Goal: Information Seeking & Learning: Learn about a topic

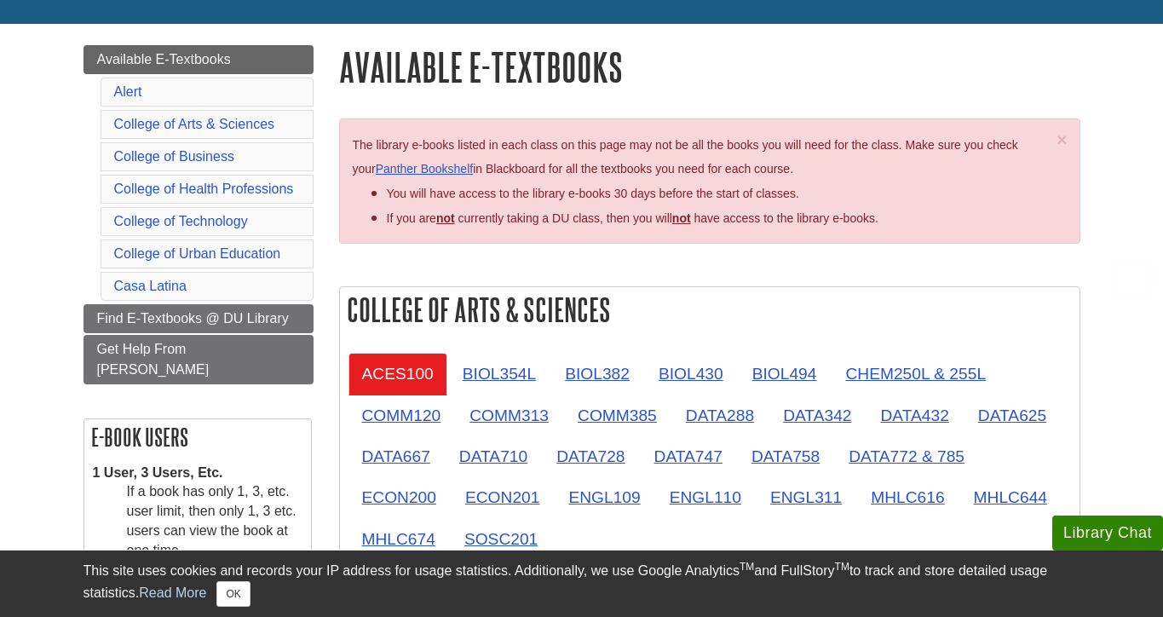
scroll to position [173, 0]
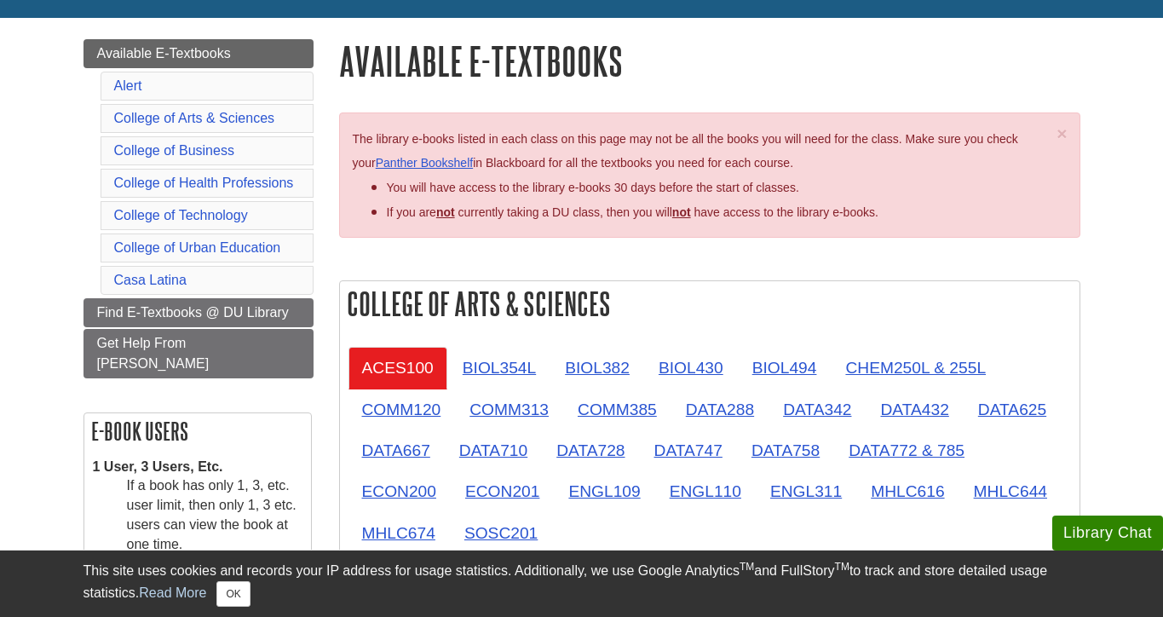
click at [309, 182] on li "College of Health Professions" at bounding box center [207, 183] width 213 height 29
click at [290, 183] on link "College of Health Professions" at bounding box center [204, 182] width 180 height 14
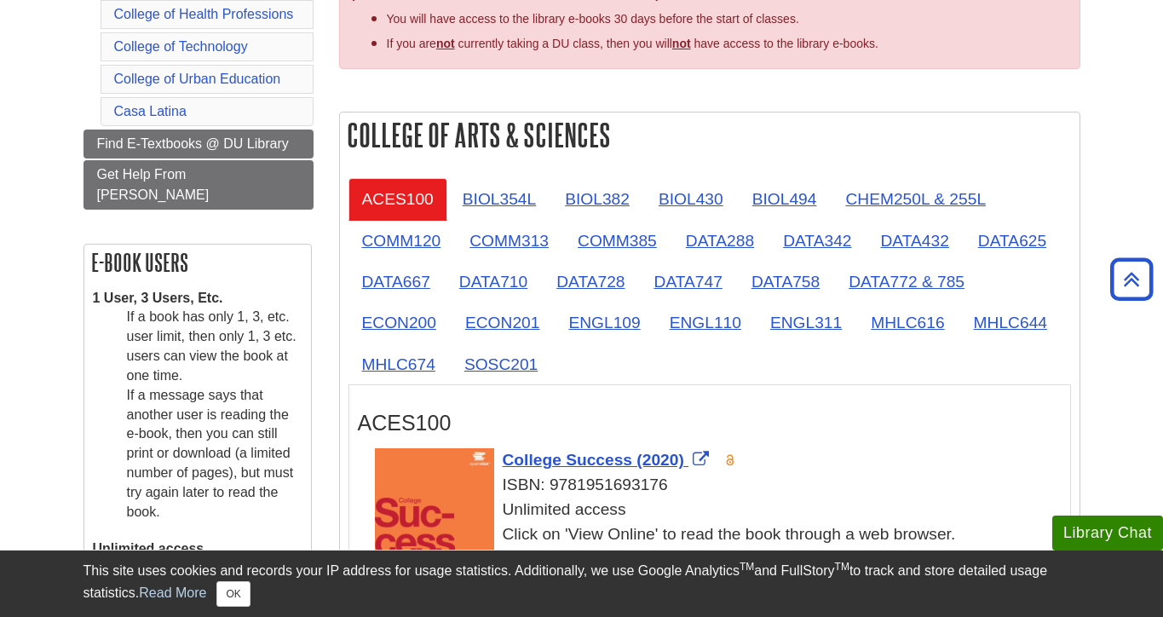
scroll to position [341, 0]
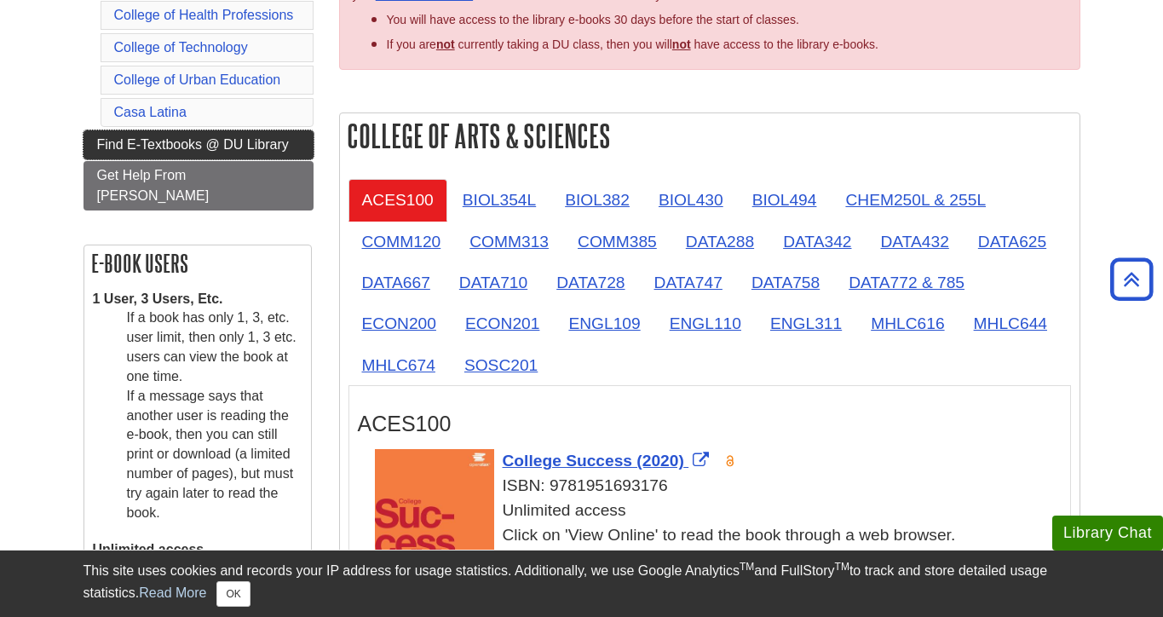
click at [250, 134] on link "Find E-Textbooks @ DU Library" at bounding box center [198, 144] width 230 height 29
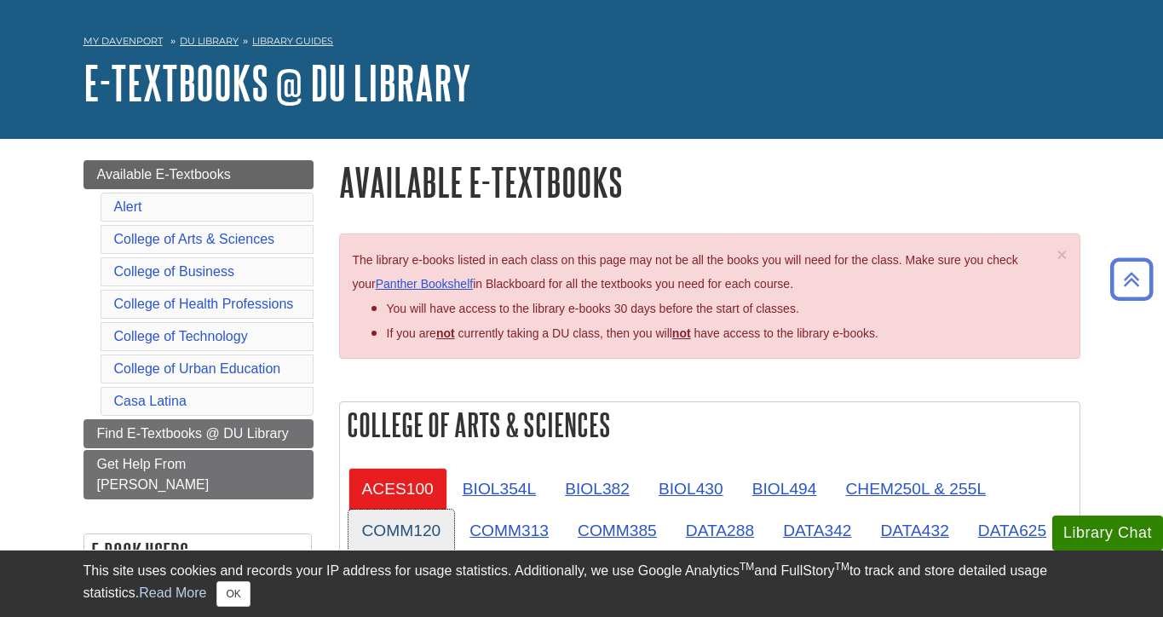
scroll to position [0, 0]
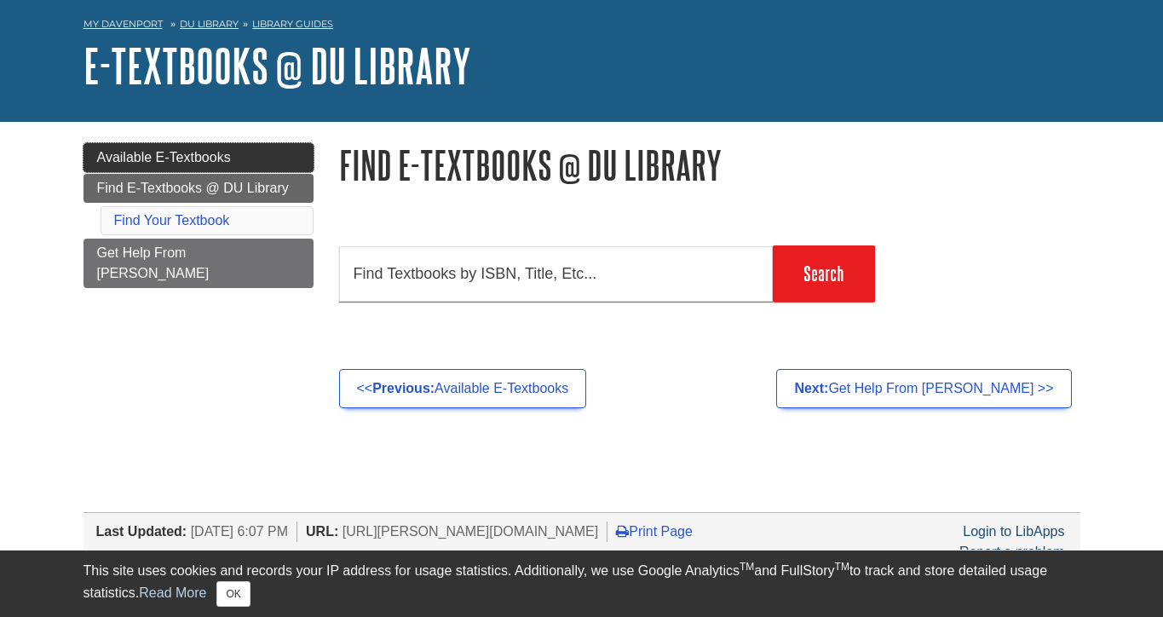
scroll to position [72, 0]
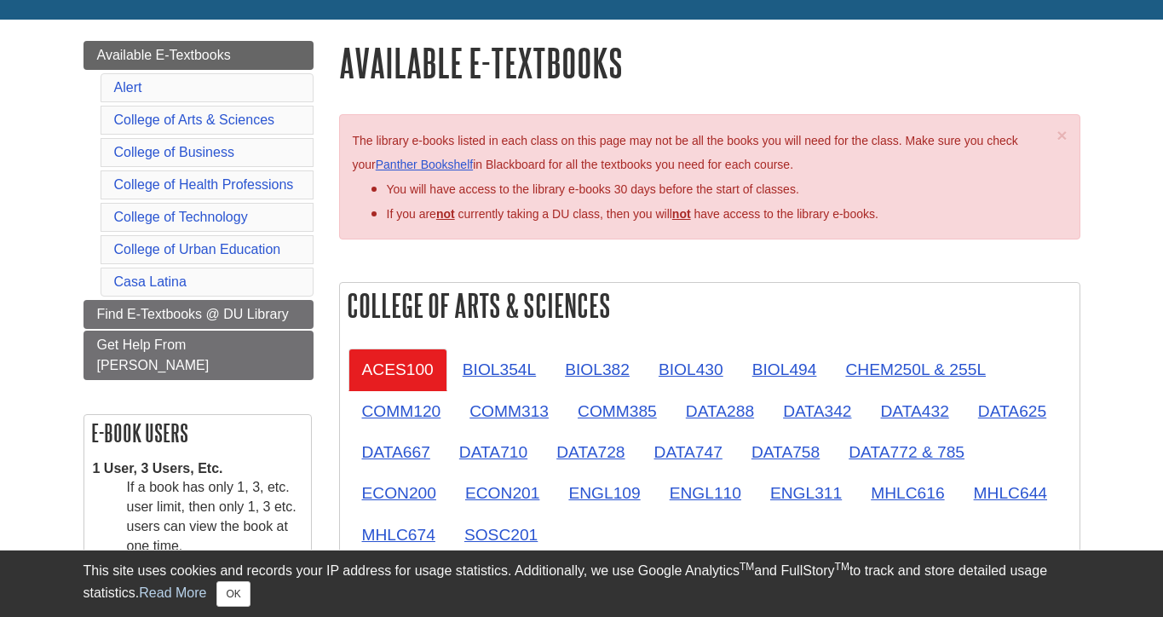
scroll to position [240, 0]
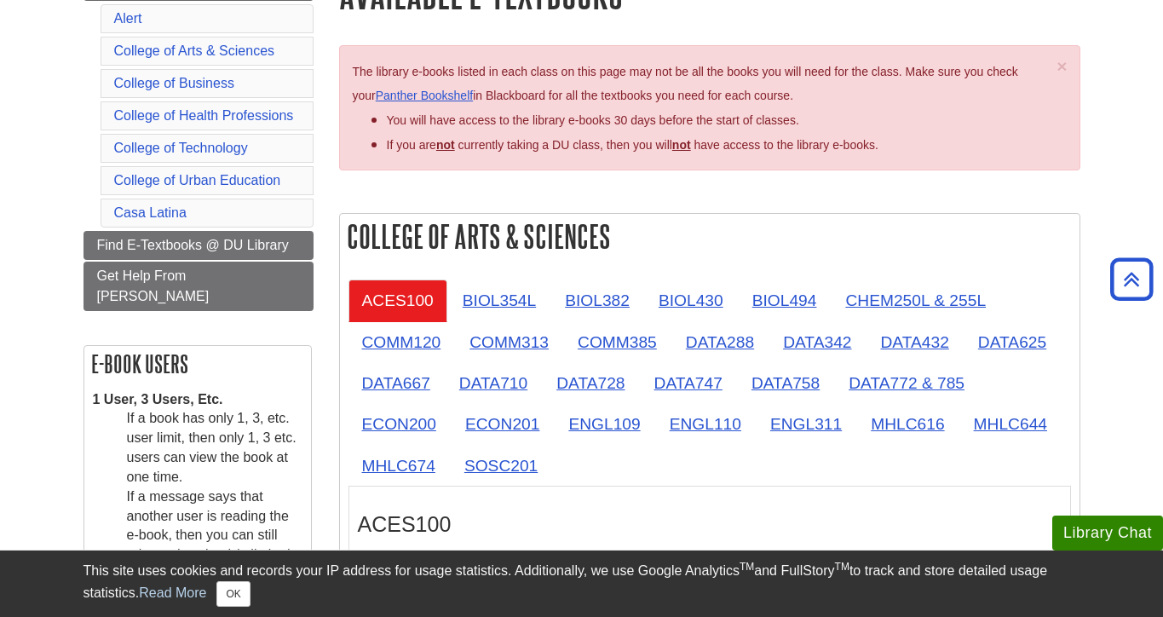
click at [206, 127] on li "College of Health Professions" at bounding box center [207, 115] width 213 height 29
click at [211, 118] on link "College of Health Professions" at bounding box center [204, 115] width 180 height 14
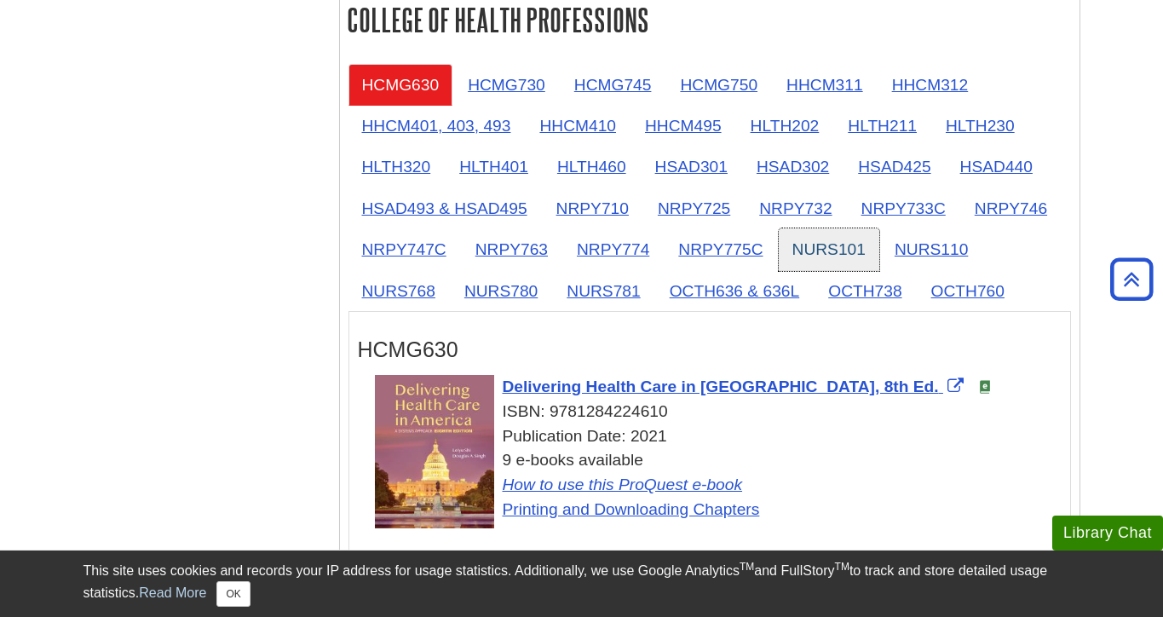
click at [832, 253] on link "NURS101" at bounding box center [829, 249] width 101 height 42
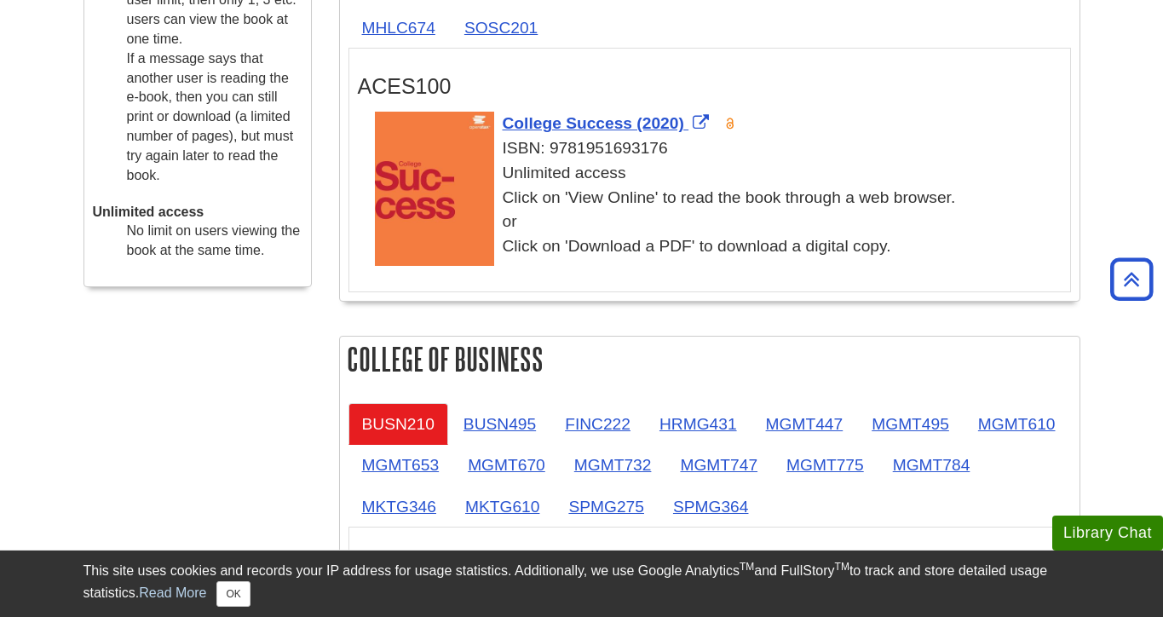
scroll to position [592, 0]
